Goal: Information Seeking & Learning: Learn about a topic

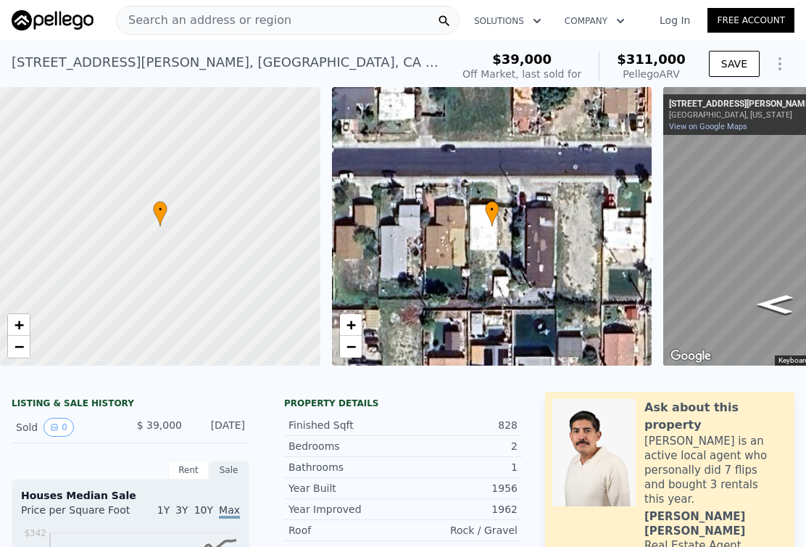
click at [92, 24] on img at bounding box center [53, 20] width 82 height 20
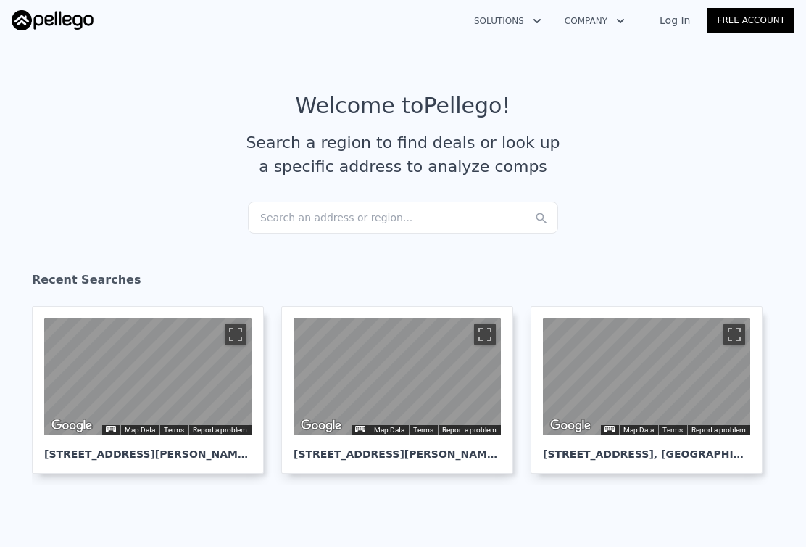
click at [724, 21] on link "Free Account" at bounding box center [750, 20] width 87 height 25
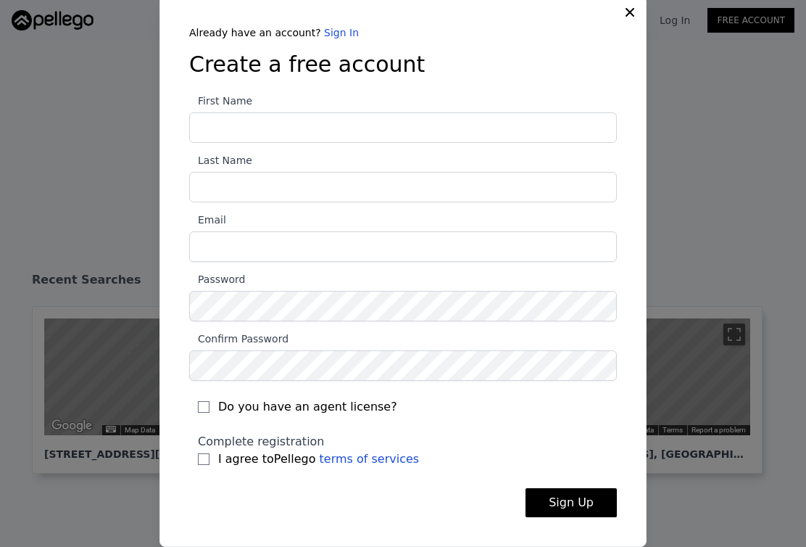
scroll to position [3, 0]
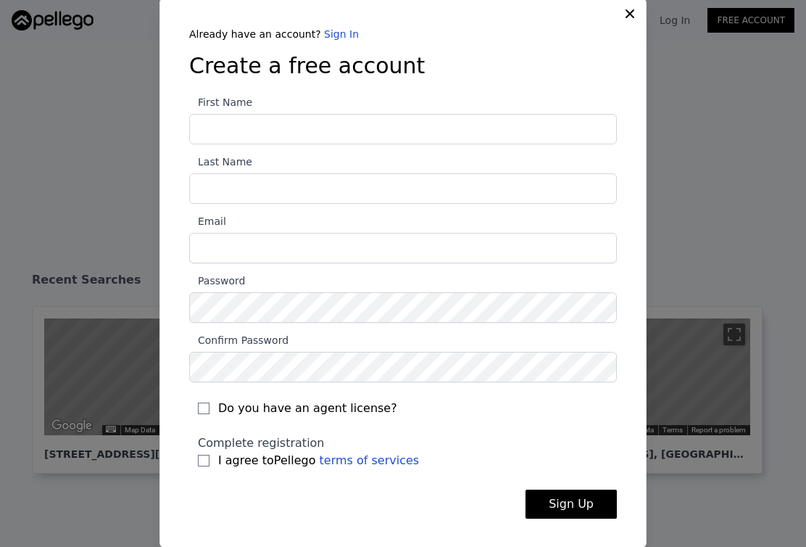
click at [404, 131] on input "First Name" at bounding box center [403, 129] width 428 height 30
click at [333, 30] on link "Sign In" at bounding box center [341, 34] width 35 height 12
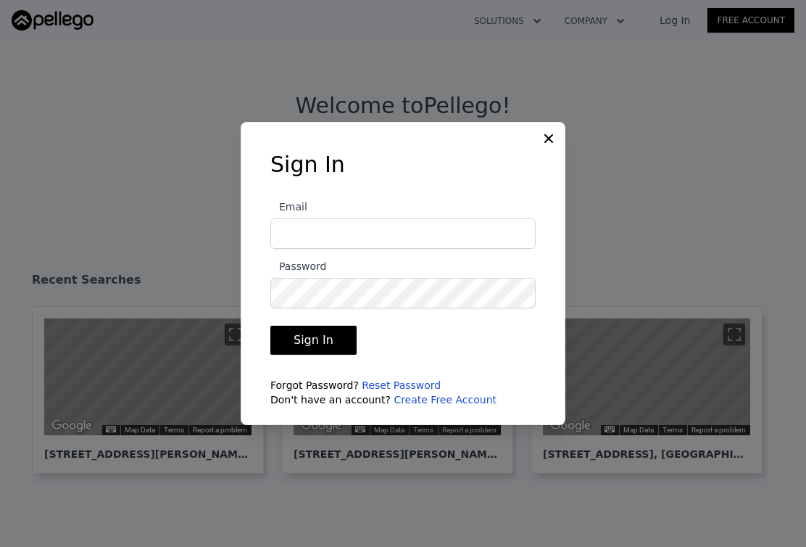
click at [404, 402] on link "Create Free Account" at bounding box center [445, 400] width 103 height 12
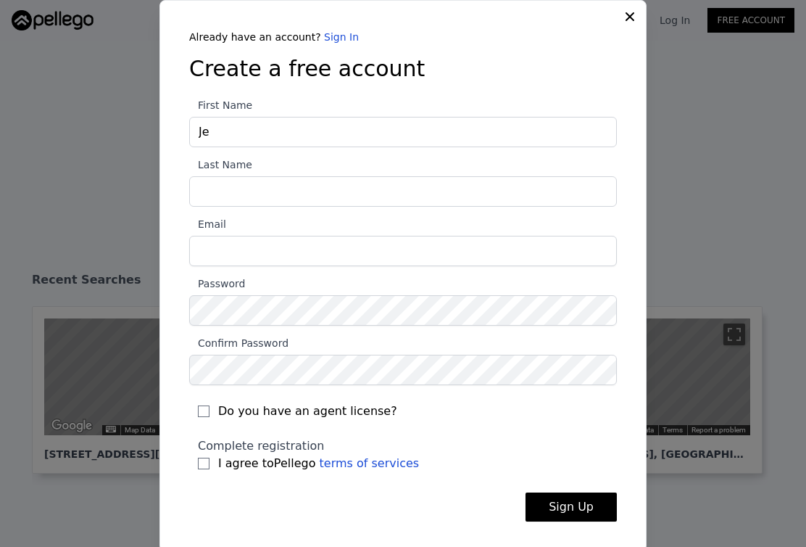
type input "J"
type input "Elite Superior"
drag, startPoint x: 293, startPoint y: 185, endPoint x: 293, endPoint y: 174, distance: 10.9
click at [293, 185] on input "Last Name" at bounding box center [403, 191] width 428 height 30
type input "Group"
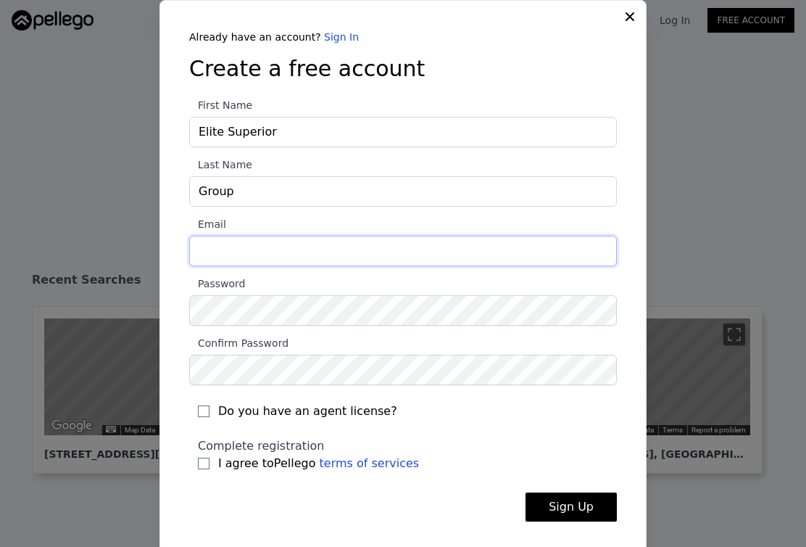
click at [302, 262] on input "Email" at bounding box center [403, 251] width 428 height 30
type input "[EMAIL_ADDRESS][DOMAIN_NAME]"
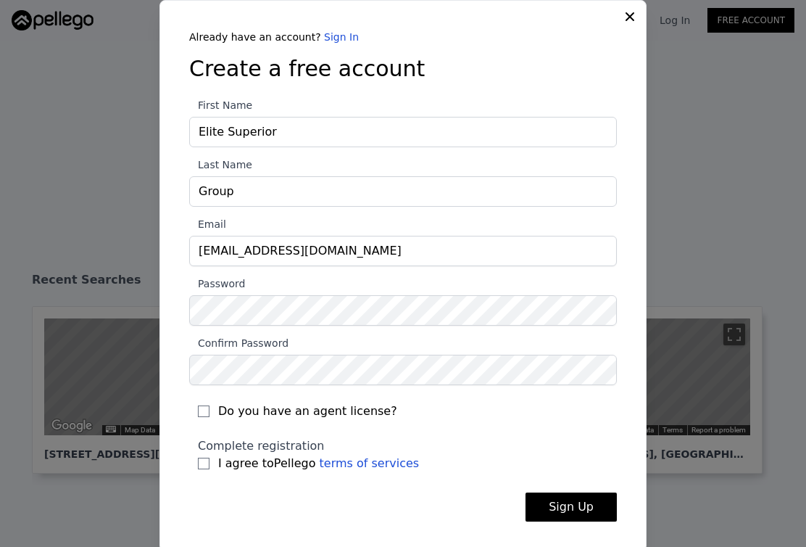
click at [377, 216] on label "Email elitesuperiorgroup@gmail.com" at bounding box center [403, 240] width 428 height 51
click at [377, 236] on input "[EMAIL_ADDRESS][DOMAIN_NAME]" at bounding box center [403, 251] width 428 height 30
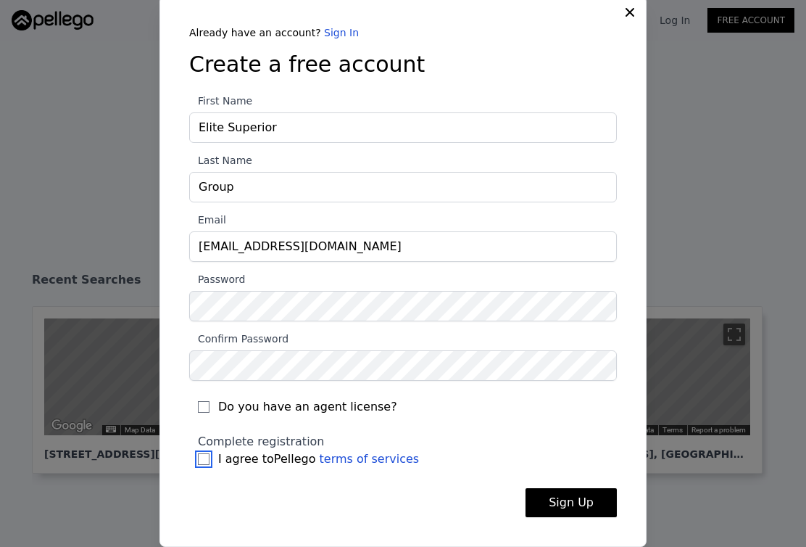
click at [204, 460] on input "I agree to Pellego terms of services" at bounding box center [204, 459] width 12 height 12
checkbox input "true"
click at [607, 509] on button "Sign Up" at bounding box center [571, 502] width 91 height 29
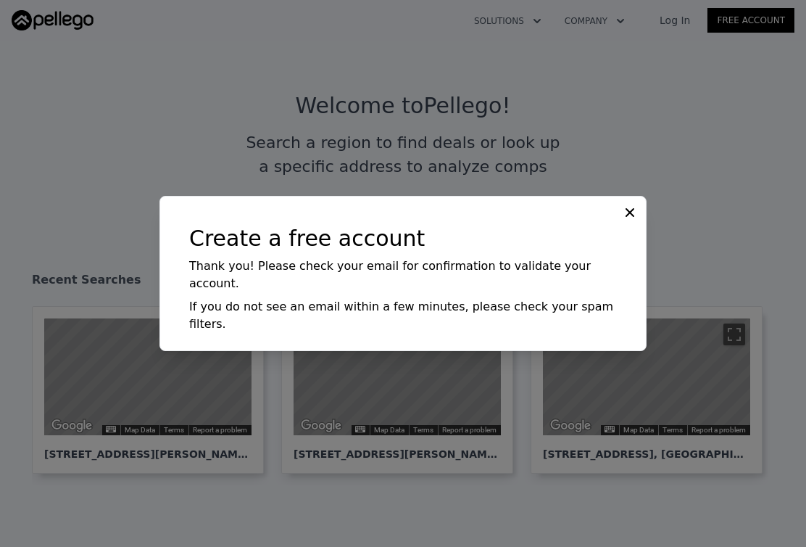
scroll to position [0, 0]
click at [626, 220] on icon at bounding box center [630, 212] width 14 height 14
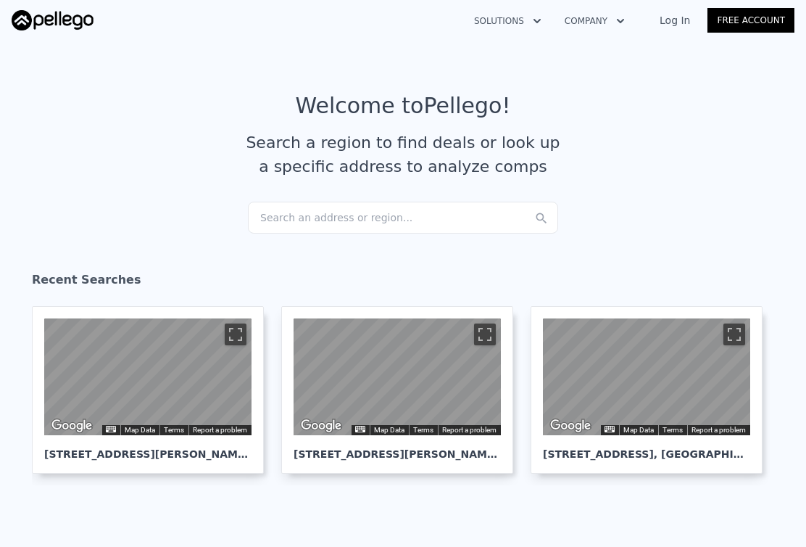
click at [676, 17] on link "Log In" at bounding box center [674, 20] width 65 height 14
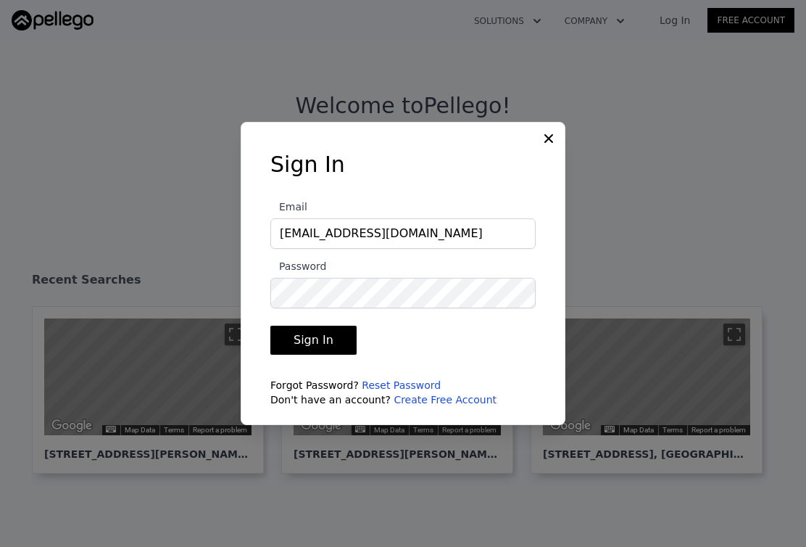
click at [345, 330] on button "Sign In" at bounding box center [313, 339] width 86 height 29
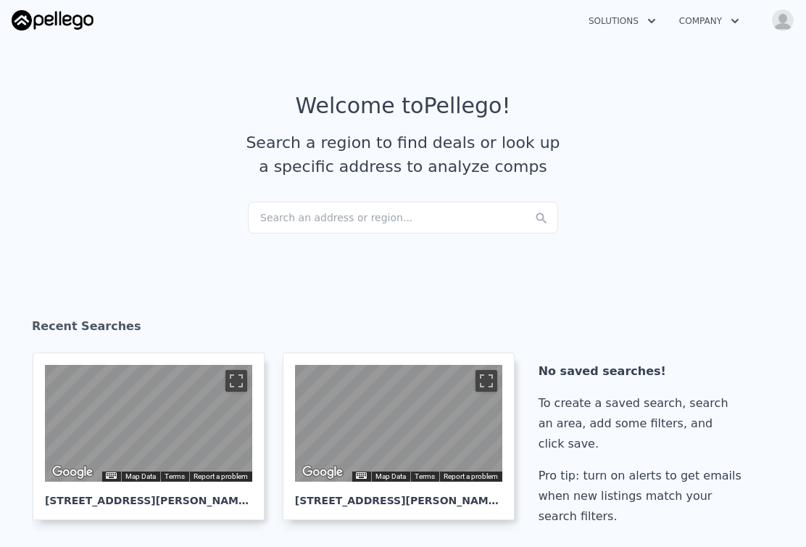
checkbox input "true"
click at [734, 20] on icon "button" at bounding box center [734, 21] width 7 height 4
click at [633, 14] on button "Solutions" at bounding box center [622, 21] width 91 height 26
click at [494, 212] on div "Search an address or region..." at bounding box center [403, 218] width 310 height 32
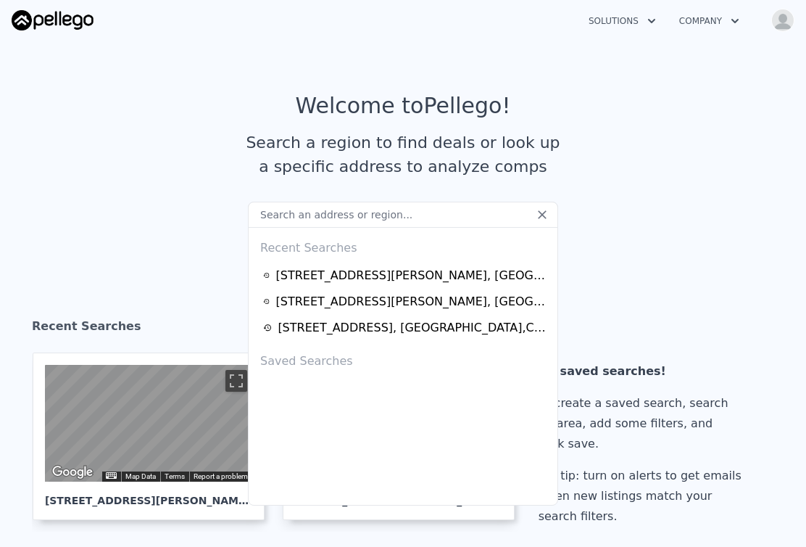
click at [271, 215] on input "text" at bounding box center [403, 215] width 310 height 26
paste input "66165 Estrella Ave Desert Hot Springs Ca 92240"
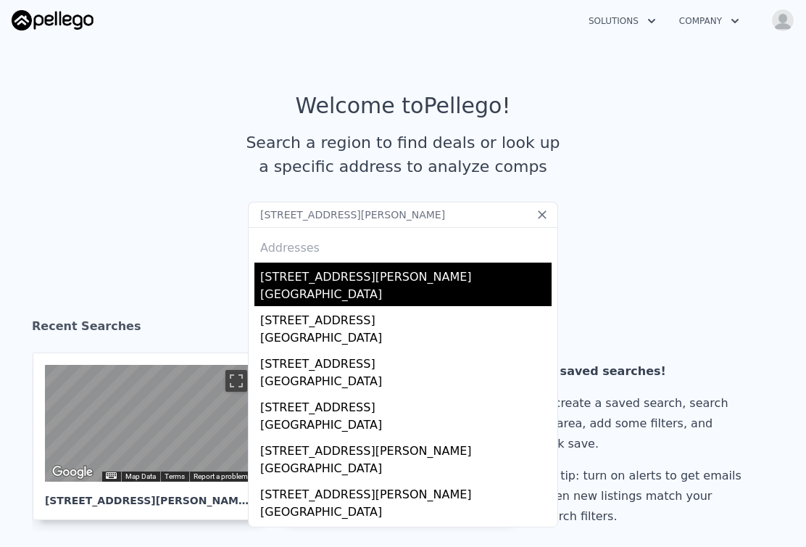
type input "66165 Estrella Ave Desert Hot Springs Ca 92240"
click at [383, 277] on div "66165 Estrella Ave" at bounding box center [405, 273] width 291 height 23
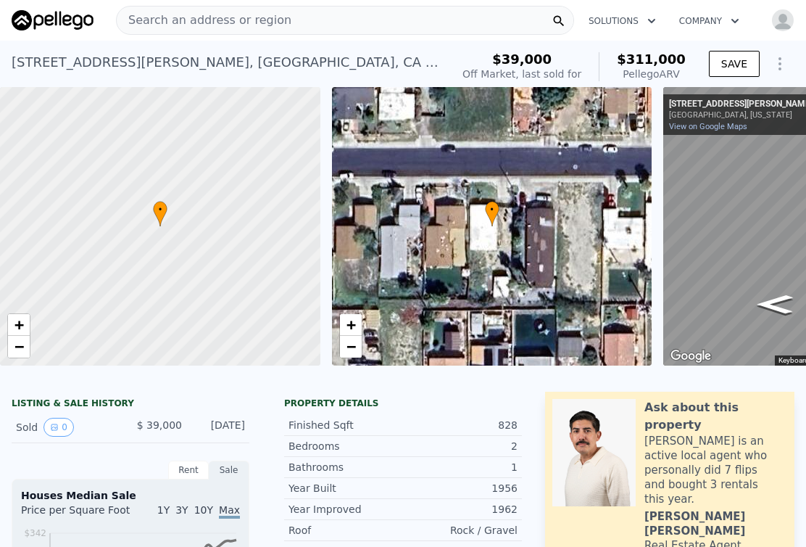
click at [83, 26] on img at bounding box center [53, 20] width 82 height 20
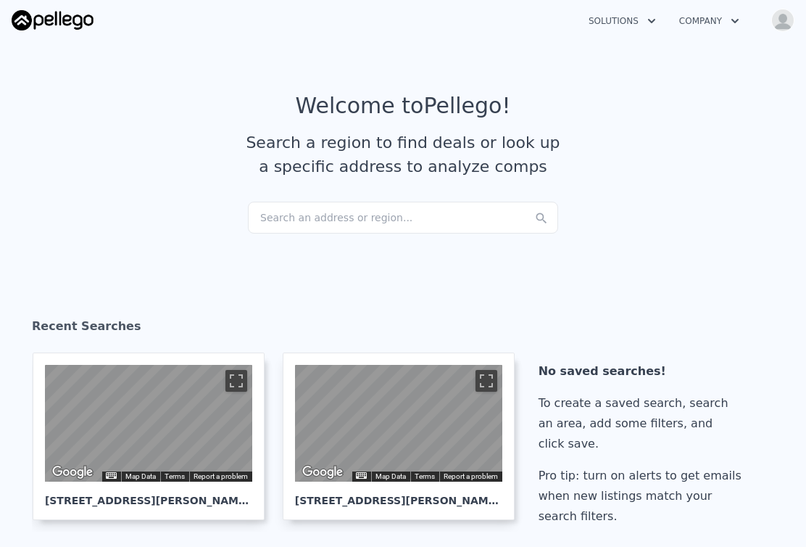
click at [594, 19] on button "Solutions" at bounding box center [622, 21] width 91 height 26
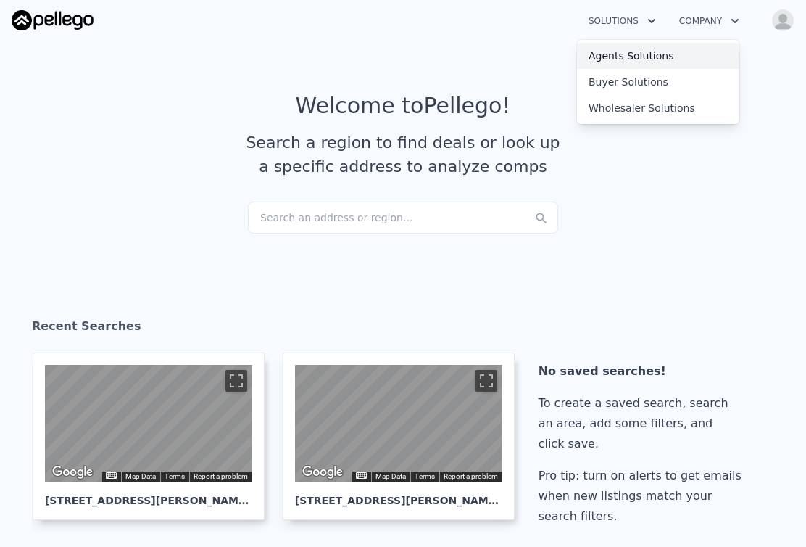
click at [610, 65] on link "Agents Solutions" at bounding box center [658, 56] width 162 height 26
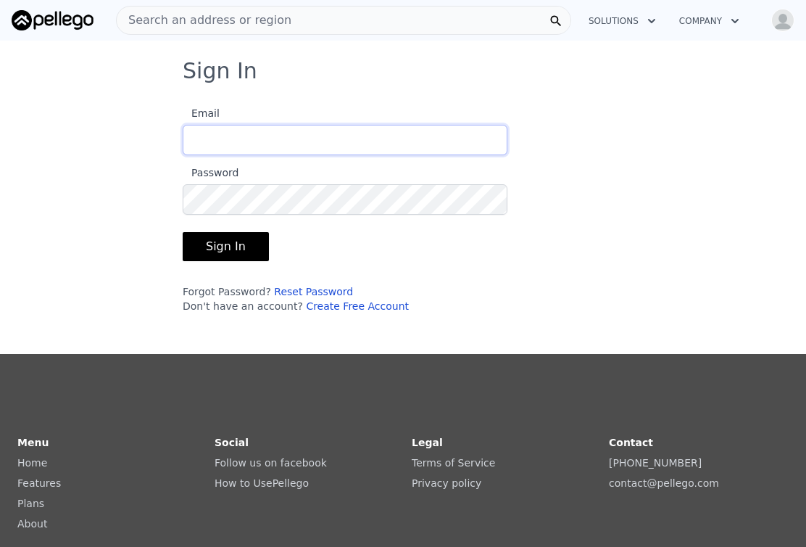
type input "[EMAIL_ADDRESS][DOMAIN_NAME]"
click at [237, 251] on button "Sign In" at bounding box center [226, 246] width 86 height 29
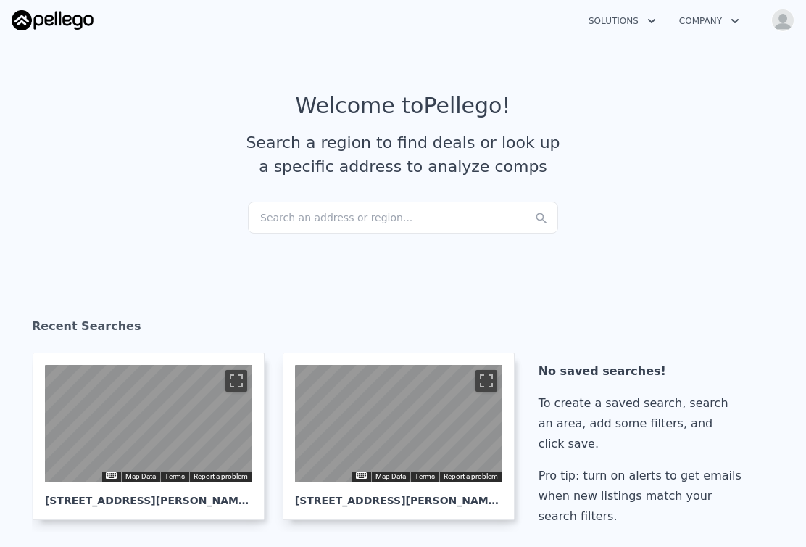
checkbox input "true"
click at [333, 208] on div "Search an address or region..." at bounding box center [403, 218] width 310 height 32
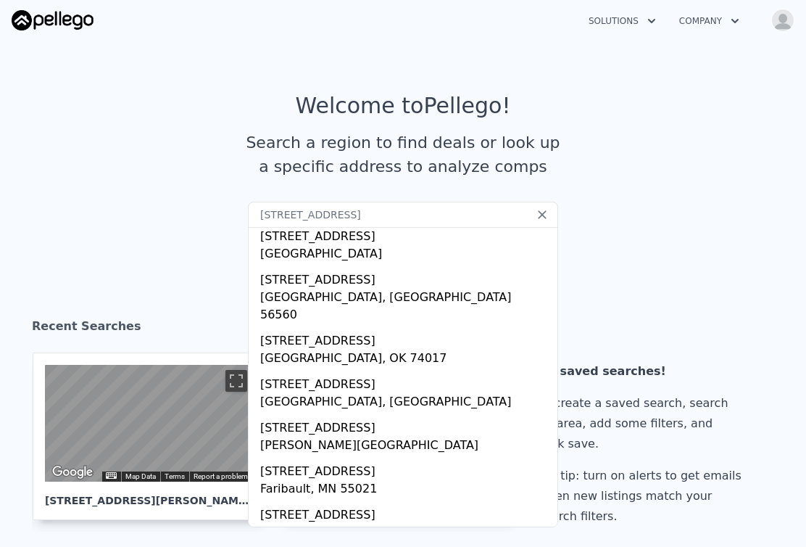
scroll to position [170, 0]
type input "[STREET_ADDRESS]"
click at [323, 218] on input "[STREET_ADDRESS]" at bounding box center [403, 215] width 310 height 26
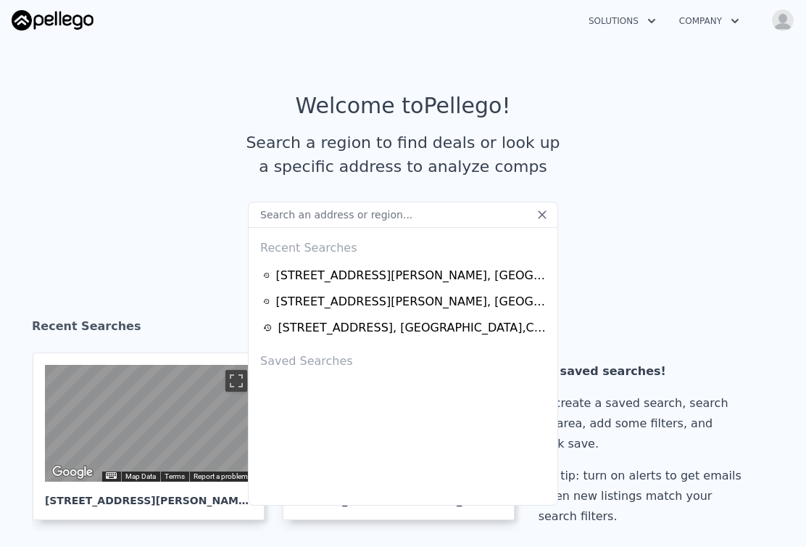
paste input "[STREET_ADDRESS]"
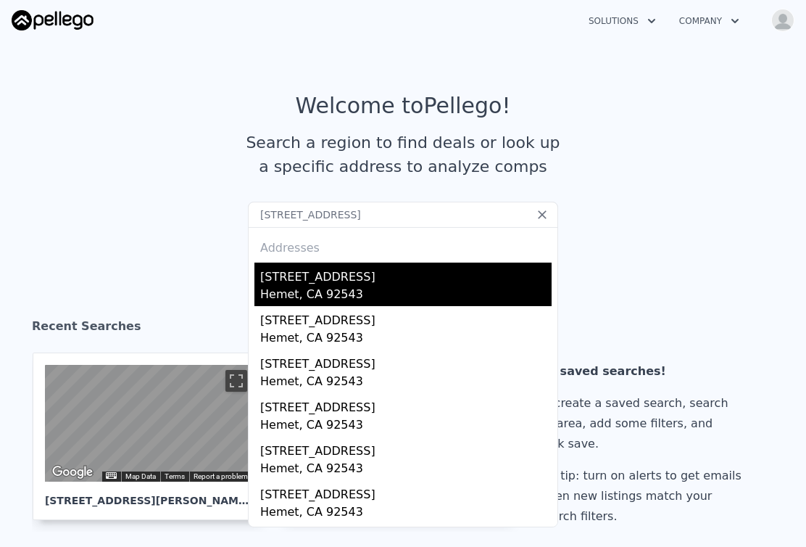
type input "[STREET_ADDRESS]"
click at [319, 271] on div "[STREET_ADDRESS]" at bounding box center [405, 273] width 291 height 23
